Goal: Book appointment/travel/reservation

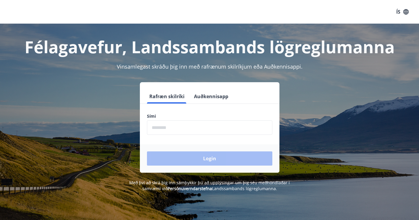
click at [171, 123] on input "phone" at bounding box center [209, 127] width 125 height 14
type input "********"
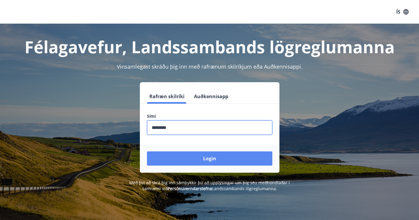
click at [185, 155] on button "Login" at bounding box center [209, 158] width 125 height 14
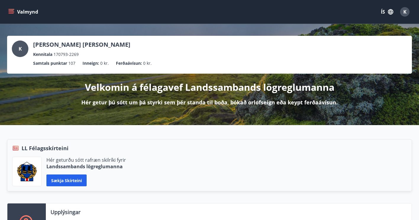
click at [12, 9] on icon "menu" at bounding box center [12, 9] width 6 height 1
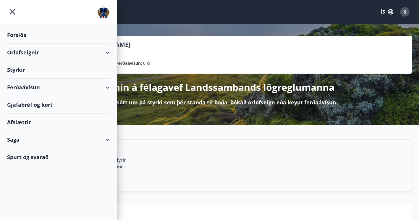
click at [34, 53] on div "Orlofseignir" at bounding box center [58, 52] width 103 height 17
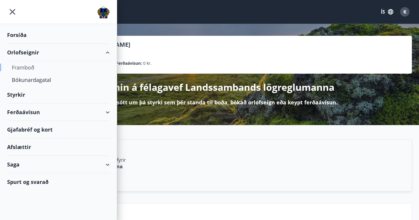
click at [32, 71] on div "Framboð" at bounding box center [58, 67] width 93 height 12
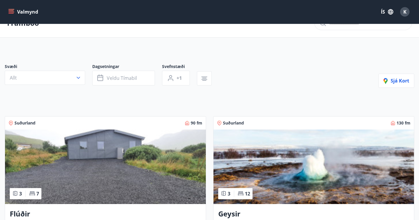
scroll to position [21, 0]
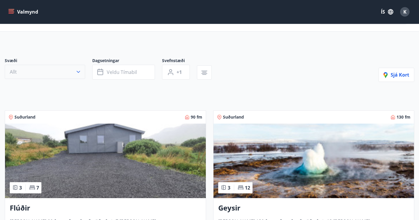
click at [80, 71] on icon "button" at bounding box center [78, 72] width 6 height 6
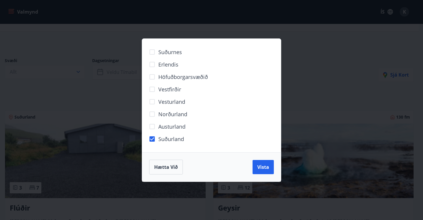
click at [166, 114] on span "Norðurland" at bounding box center [172, 114] width 29 height 8
drag, startPoint x: 266, startPoint y: 167, endPoint x: 262, endPoint y: 118, distance: 48.9
click at [262, 118] on div "Suðurnes Erlendis Höfuðborgarsvæðið [GEOGRAPHIC_DATA] [GEOGRAPHIC_DATA] [GEOGRA…" at bounding box center [211, 109] width 139 height 143
click at [183, 101] on span "Vesturland" at bounding box center [171, 102] width 27 height 8
click at [260, 165] on span "Vista" at bounding box center [263, 167] width 12 height 6
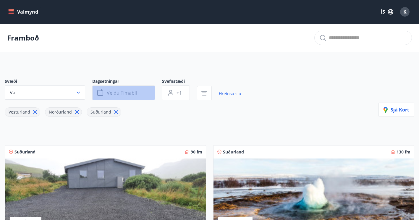
click at [116, 92] on span "Veldu tímabil" at bounding box center [122, 93] width 30 height 6
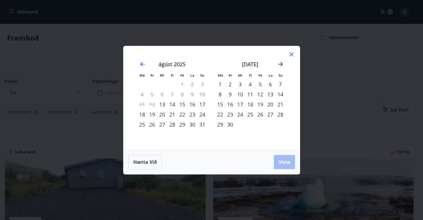
click at [282, 63] on icon "Move forward to switch to the next month." at bounding box center [280, 64] width 5 height 5
click at [179, 113] on div "24" at bounding box center [182, 114] width 10 height 10
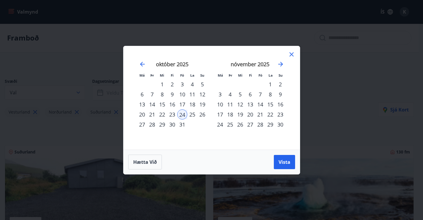
click at [154, 125] on div "28" at bounding box center [152, 124] width 10 height 10
click at [280, 158] on button "Vista" at bounding box center [284, 162] width 21 height 14
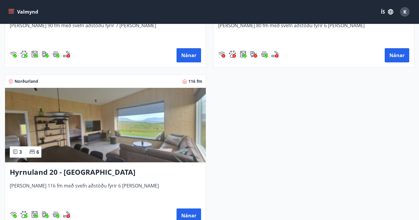
scroll to position [259, 0]
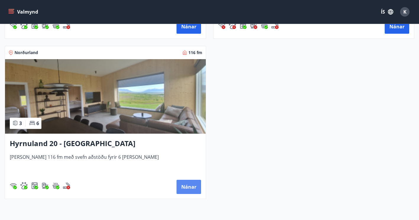
click at [182, 186] on button "Nánar" at bounding box center [188, 187] width 25 height 14
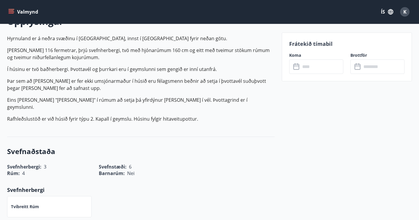
scroll to position [183, 0]
click at [309, 69] on input "text" at bounding box center [321, 66] width 43 height 14
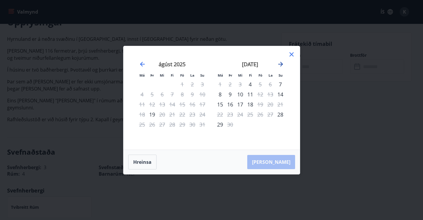
click at [279, 65] on icon "Move forward to switch to the next month." at bounding box center [280, 64] width 7 height 7
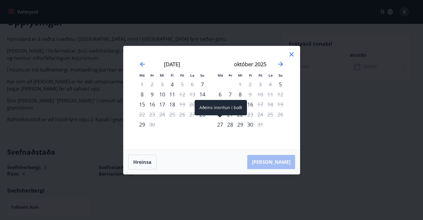
click at [218, 123] on div "27" at bounding box center [220, 124] width 10 height 10
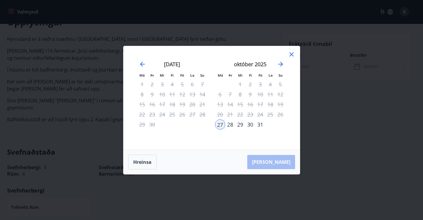
click at [290, 53] on icon at bounding box center [291, 54] width 7 height 7
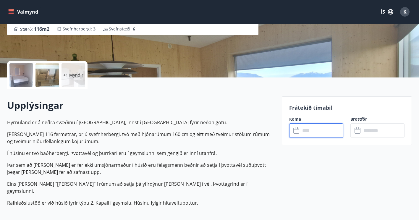
scroll to position [0, 0]
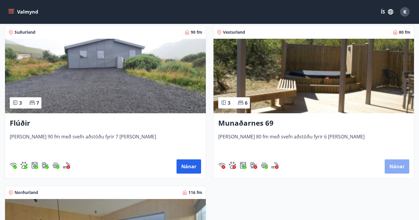
click at [397, 170] on button "Nánar" at bounding box center [396, 166] width 25 height 14
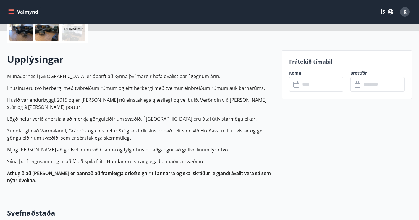
scroll to position [147, 0]
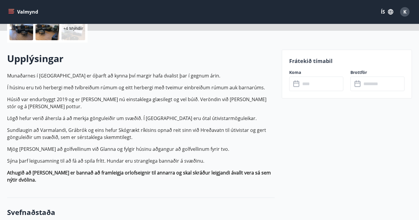
click at [313, 84] on input "text" at bounding box center [321, 84] width 43 height 14
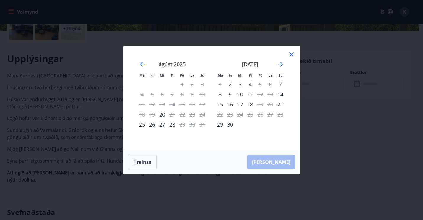
click at [281, 64] on icon "Move forward to switch to the next month." at bounding box center [280, 64] width 5 height 5
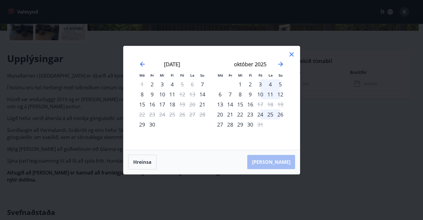
click at [258, 114] on div "24" at bounding box center [260, 114] width 10 height 10
click at [230, 126] on div "28" at bounding box center [230, 124] width 10 height 10
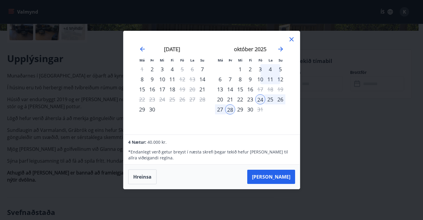
click at [291, 41] on icon at bounding box center [291, 39] width 7 height 7
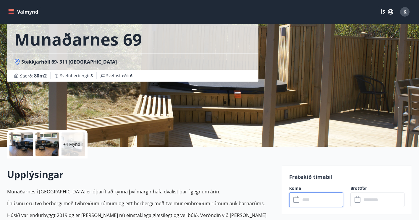
scroll to position [0, 0]
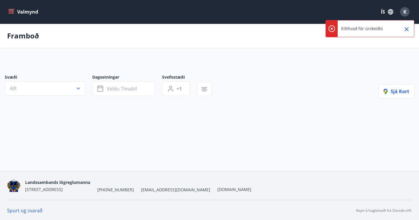
click at [407, 29] on icon "Close" at bounding box center [406, 29] width 4 height 4
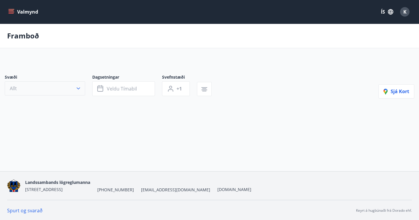
click at [69, 89] on button "Allt" at bounding box center [45, 88] width 80 height 14
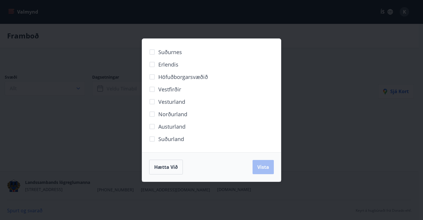
click at [171, 116] on span "Norðurland" at bounding box center [172, 114] width 29 height 8
click at [257, 165] on span "Vista" at bounding box center [263, 167] width 12 height 6
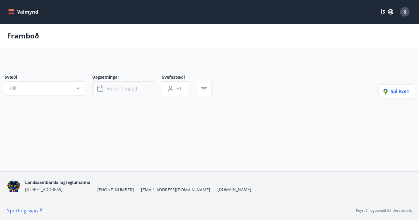
click at [126, 96] on button "Veldu tímabil" at bounding box center [123, 88] width 63 height 15
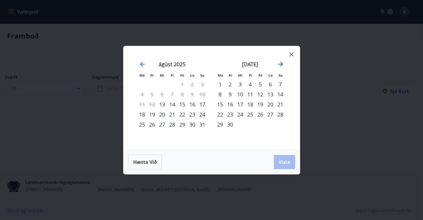
click at [280, 63] on icon "Move forward to switch to the next month." at bounding box center [280, 64] width 7 height 7
click at [252, 113] on div "23" at bounding box center [250, 114] width 10 height 10
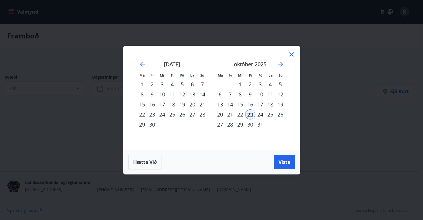
click at [261, 115] on div "24" at bounding box center [260, 114] width 10 height 10
click at [222, 124] on div "27" at bounding box center [220, 124] width 10 height 10
click at [259, 114] on div "24" at bounding box center [260, 114] width 10 height 10
click at [219, 127] on div "27" at bounding box center [220, 124] width 10 height 10
click at [294, 160] on button "Vista" at bounding box center [284, 162] width 21 height 14
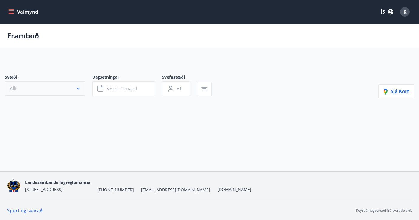
click at [59, 84] on button "Allt" at bounding box center [45, 88] width 80 height 14
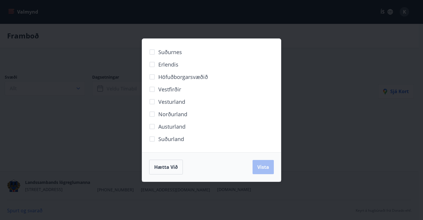
click at [267, 169] on div "Hætta við Vista" at bounding box center [211, 167] width 125 height 15
click at [155, 158] on div "Hætta við Vista" at bounding box center [211, 166] width 139 height 29
click at [162, 172] on button "Hætta við" at bounding box center [166, 167] width 34 height 15
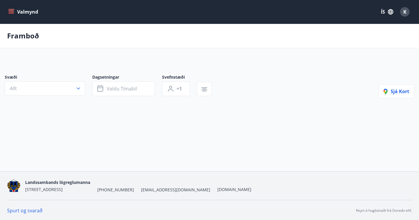
scroll to position [1, 0]
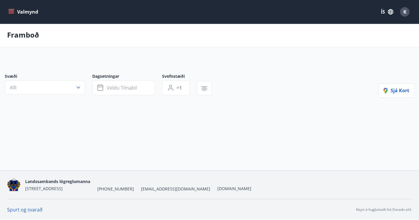
click at [12, 10] on icon "menu" at bounding box center [11, 12] width 6 height 6
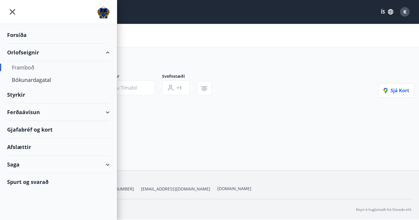
click at [31, 68] on div "Framboð" at bounding box center [58, 67] width 93 height 12
click at [323, 52] on main "Framboð Svæði Allt Dagsetningar Veldu tímabil Svefnstæði +1 Sjá kort" at bounding box center [209, 77] width 419 height 108
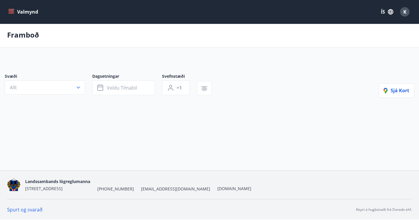
click at [18, 14] on button "Valmynd" at bounding box center [23, 11] width 33 height 11
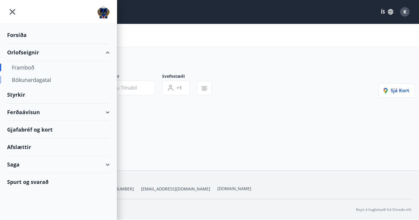
click at [24, 82] on div "Bókunardagatal" at bounding box center [58, 80] width 93 height 12
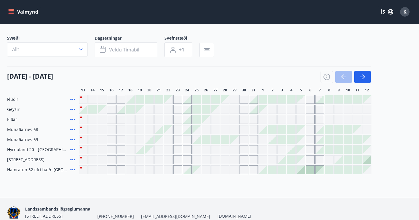
scroll to position [29, 0]
click at [362, 80] on button "button" at bounding box center [362, 77] width 17 height 12
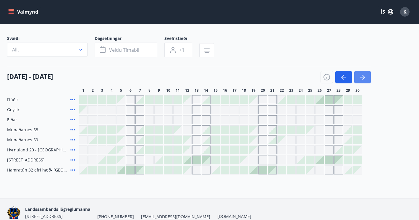
click at [362, 80] on button "button" at bounding box center [362, 77] width 17 height 12
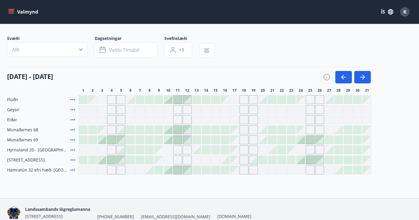
click at [297, 149] on div "Gráir dagar eru ekki bókanlegir" at bounding box center [300, 149] width 9 height 9
click at [290, 149] on div "Gráir dagar eru ekki bókanlegir" at bounding box center [291, 150] width 8 height 8
click at [298, 119] on div "Gráir dagar eru ekki bókanlegir" at bounding box center [300, 119] width 9 height 9
click at [296, 111] on div "Flúðir Geysir Eiðar [PERSON_NAME] eru ekki [DEMOGRAPHIC_DATA] Munaðarnes 68 Mun…" at bounding box center [209, 134] width 404 height 79
click at [318, 108] on div "Gráir dagar eru ekki bókanlegir" at bounding box center [319, 109] width 9 height 9
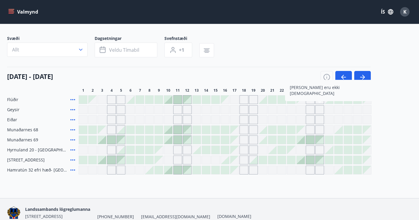
click at [291, 112] on div "Gráir dagar eru ekki bókanlegir" at bounding box center [291, 109] width 9 height 9
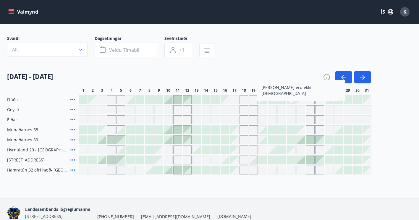
click at [311, 188] on div "Bókunardagatal Svæði Allt Dagsetningar Veldu tímabil Svefnstæði +1 [DATE] - [DA…" at bounding box center [209, 96] width 419 height 203
click at [301, 139] on div at bounding box center [300, 140] width 8 height 8
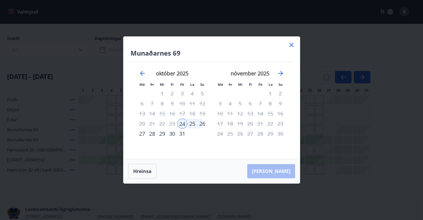
click at [291, 44] on icon at bounding box center [292, 45] width 4 height 4
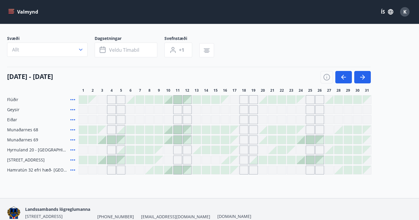
click at [15, 6] on div "Valmynd ÍS K" at bounding box center [209, 12] width 404 height 14
click at [15, 7] on button "Valmynd" at bounding box center [23, 11] width 33 height 11
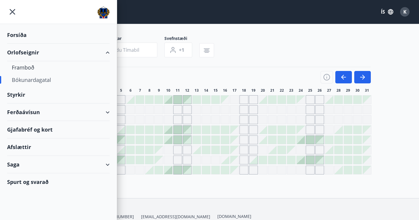
click at [53, 44] on div "Styrkir" at bounding box center [58, 34] width 103 height 17
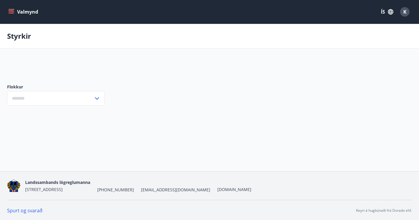
type input "***"
